Goal: Task Accomplishment & Management: Use online tool/utility

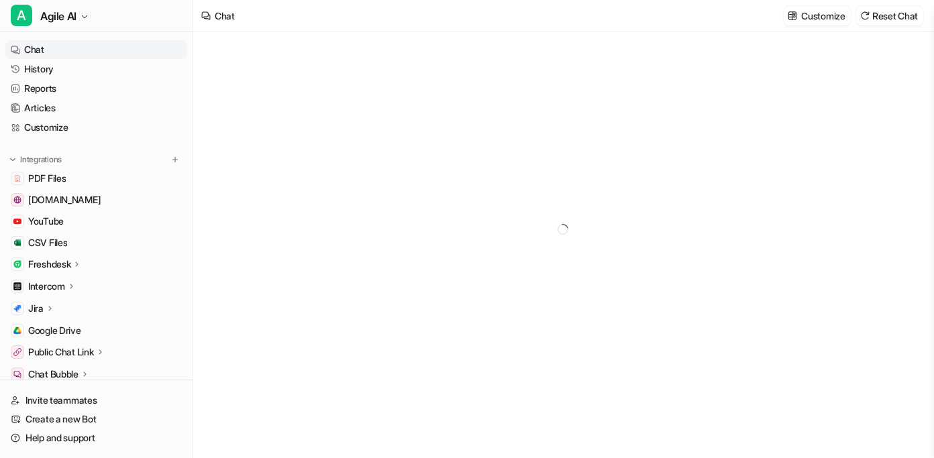
type textarea "**********"
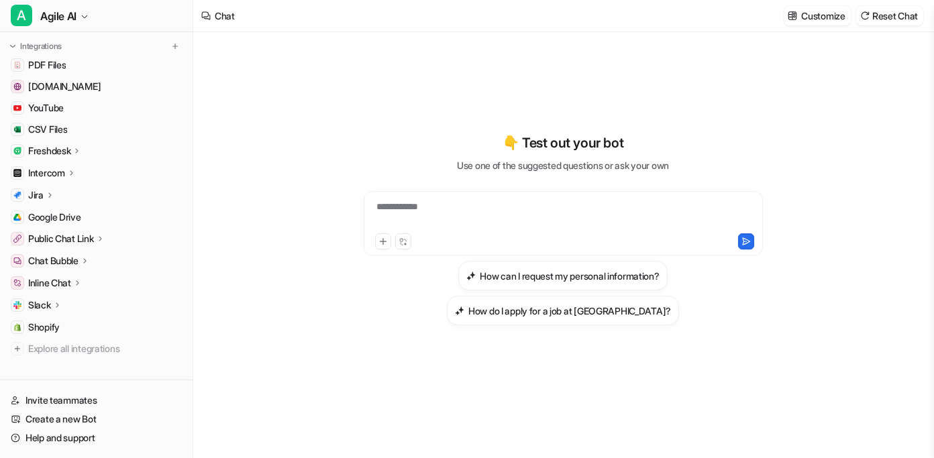
scroll to position [130, 0]
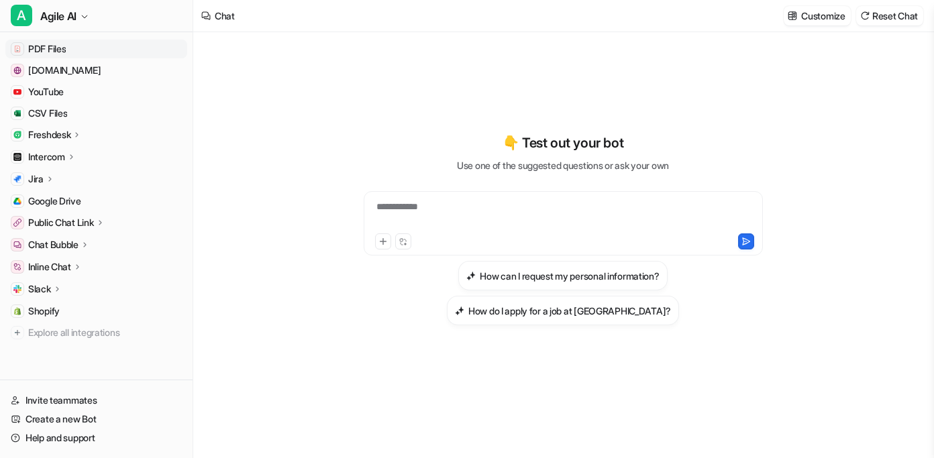
click at [64, 49] on span "PDF Files" at bounding box center [47, 48] width 38 height 13
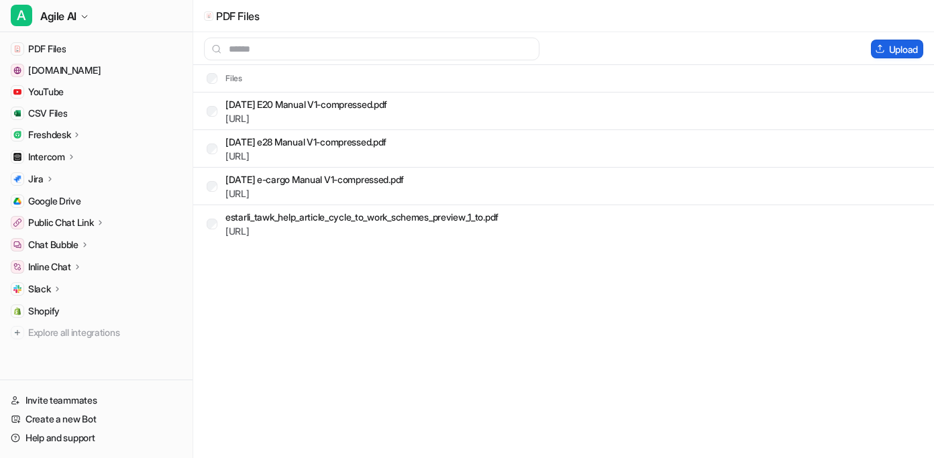
click at [895, 49] on button "Upload" at bounding box center [897, 49] width 52 height 19
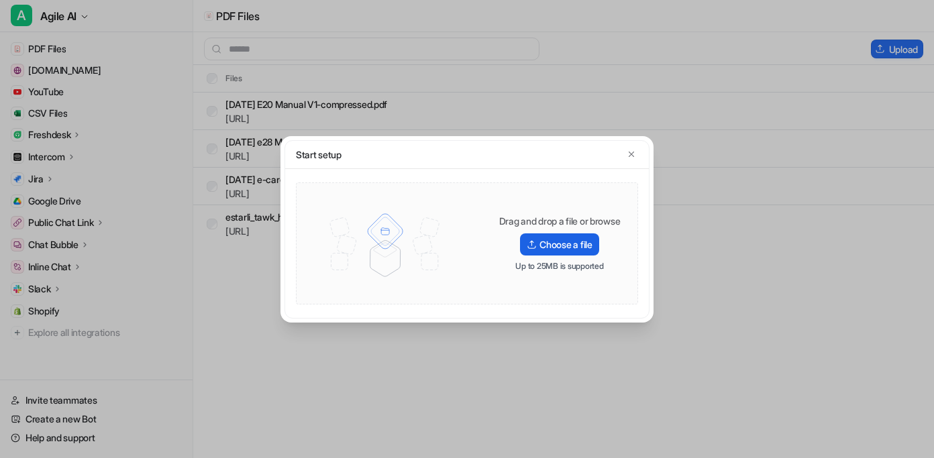
click at [560, 248] on label "Choose a file" at bounding box center [559, 245] width 79 height 22
click at [0, 0] on input "Choose a file" at bounding box center [0, 0] width 0 height 0
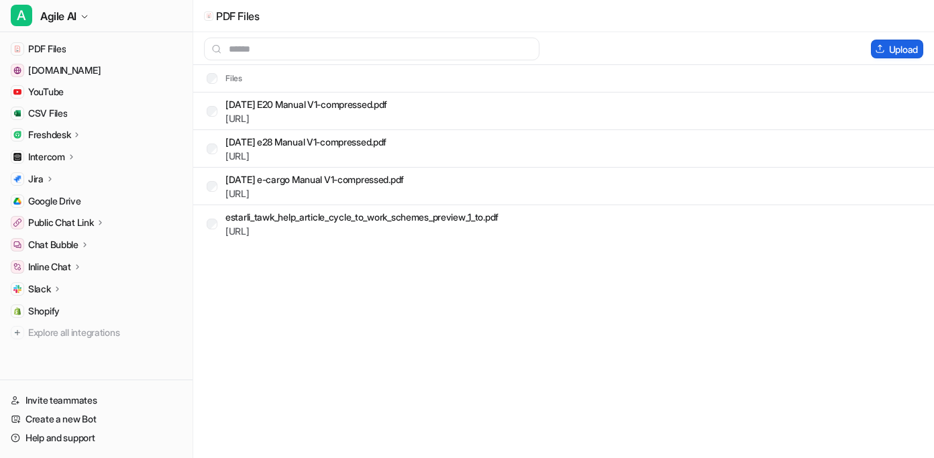
click at [886, 48] on button "Upload" at bounding box center [897, 49] width 52 height 19
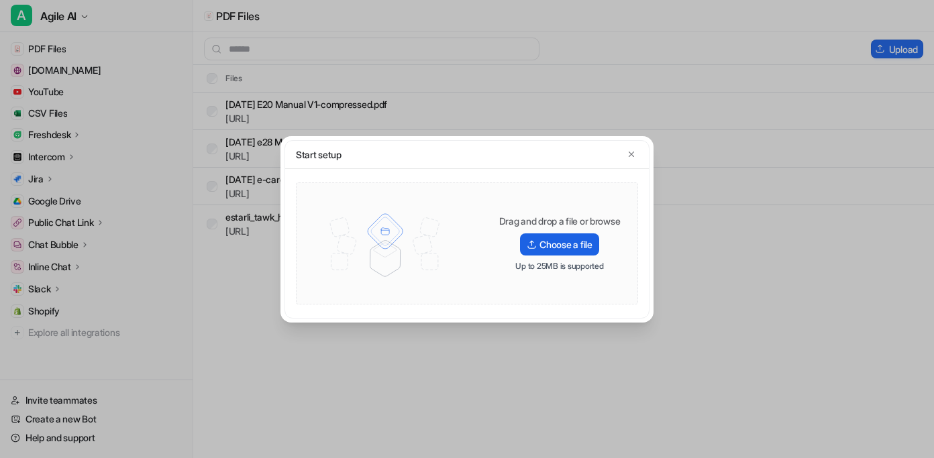
click at [570, 246] on label "Choose a file" at bounding box center [559, 245] width 79 height 22
click at [0, 0] on input "Choose a file" at bounding box center [0, 0] width 0 height 0
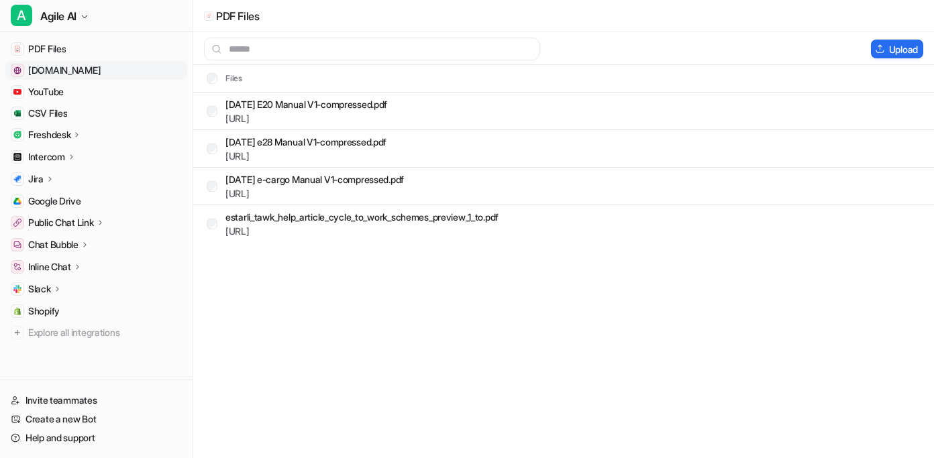
click at [78, 68] on span "[DOMAIN_NAME]" at bounding box center [64, 70] width 72 height 13
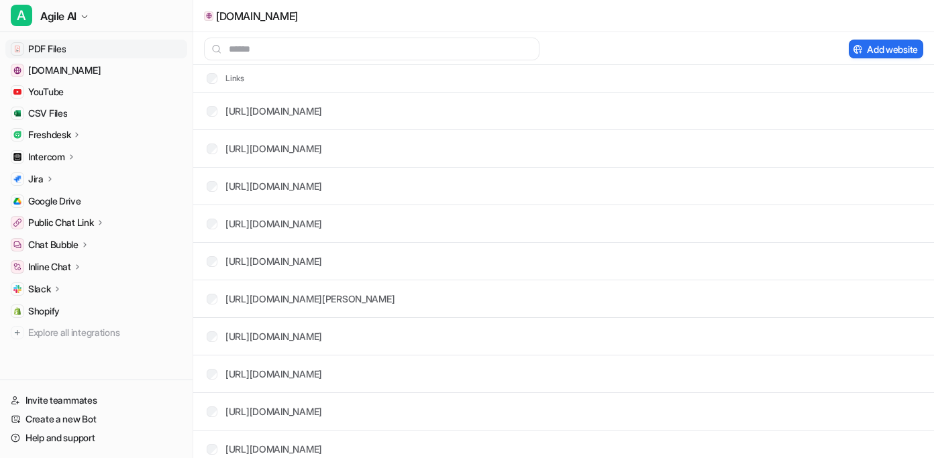
click at [54, 50] on span "PDF Files" at bounding box center [47, 48] width 38 height 13
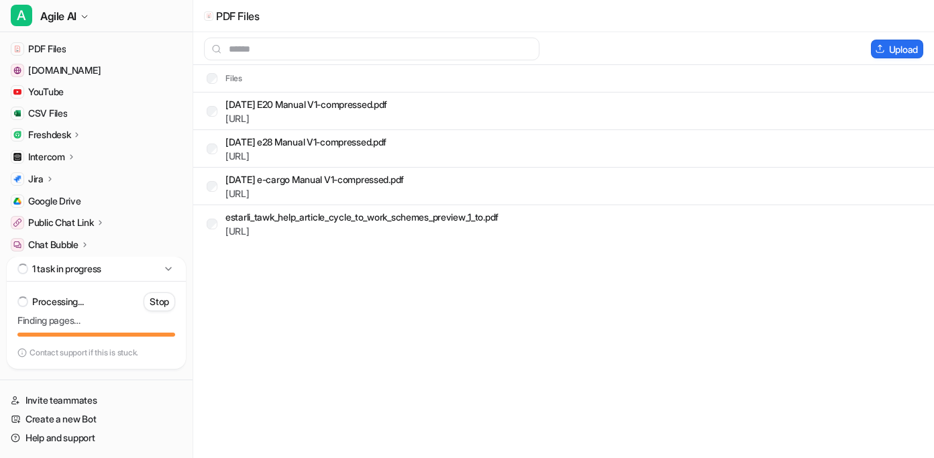
click at [209, 13] on img at bounding box center [209, 16] width 6 height 6
